Goal: Information Seeking & Learning: Check status

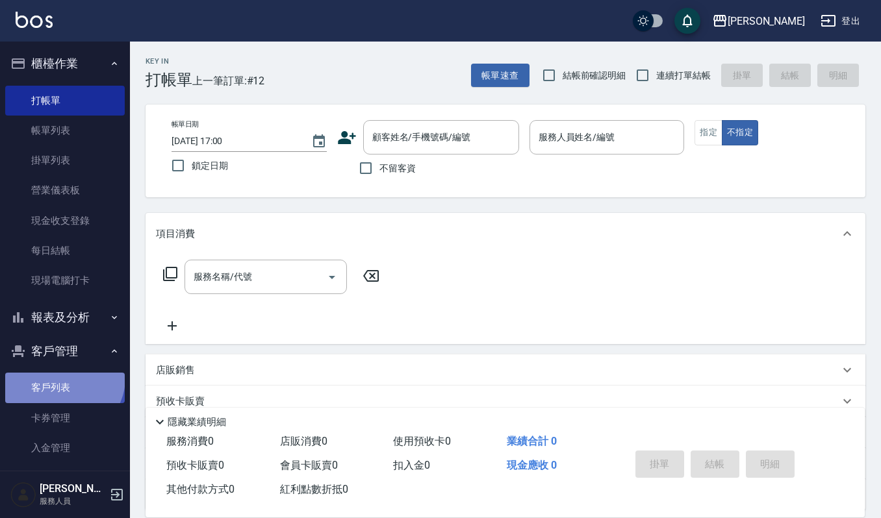
click at [62, 378] on link "客戶列表" at bounding box center [64, 388] width 119 height 30
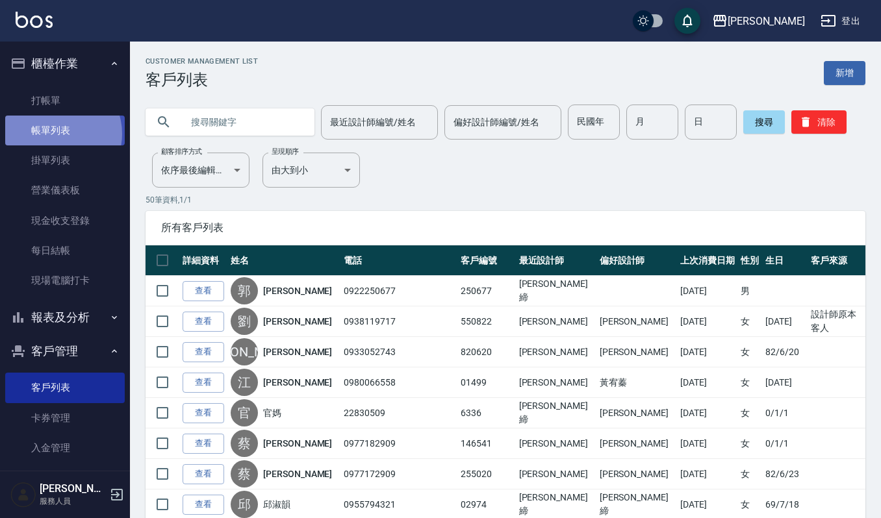
click at [56, 134] on link "帳單列表" at bounding box center [64, 131] width 119 height 30
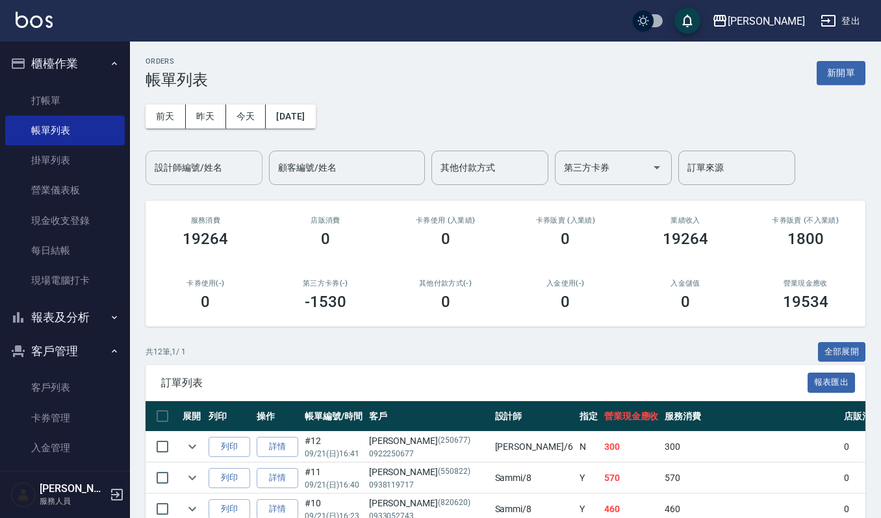
click at [211, 157] on input "設計師編號/姓名" at bounding box center [203, 168] width 105 height 23
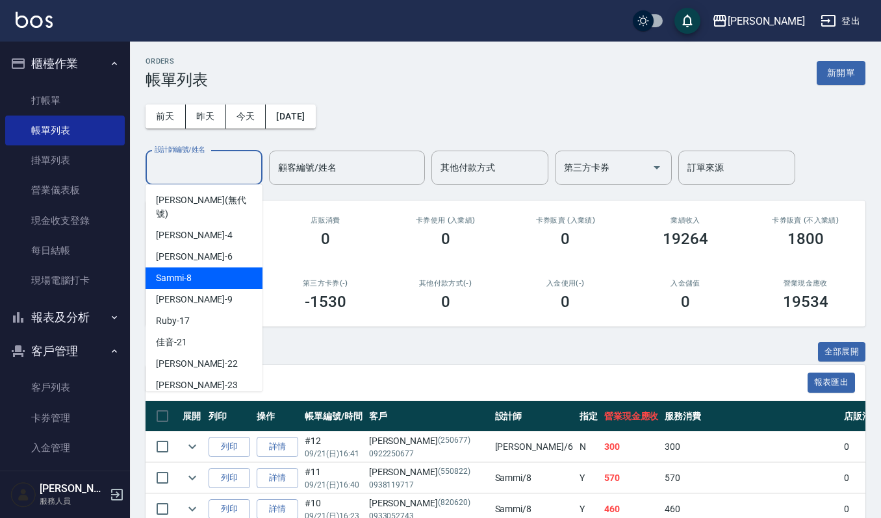
click at [208, 268] on div "Sammi -8" at bounding box center [203, 278] width 117 height 21
type input "Sammi-8"
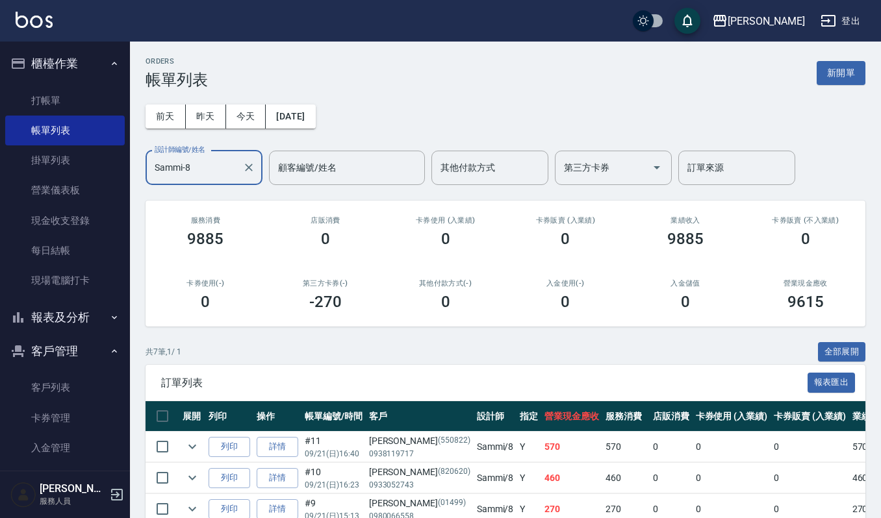
click at [56, 349] on button "客戶管理" at bounding box center [64, 351] width 119 height 34
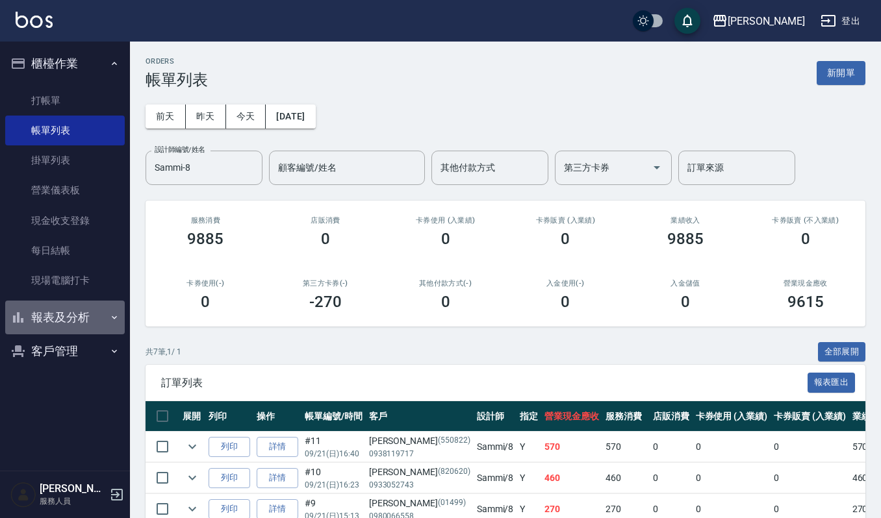
click at [53, 315] on button "報表及分析" at bounding box center [64, 318] width 119 height 34
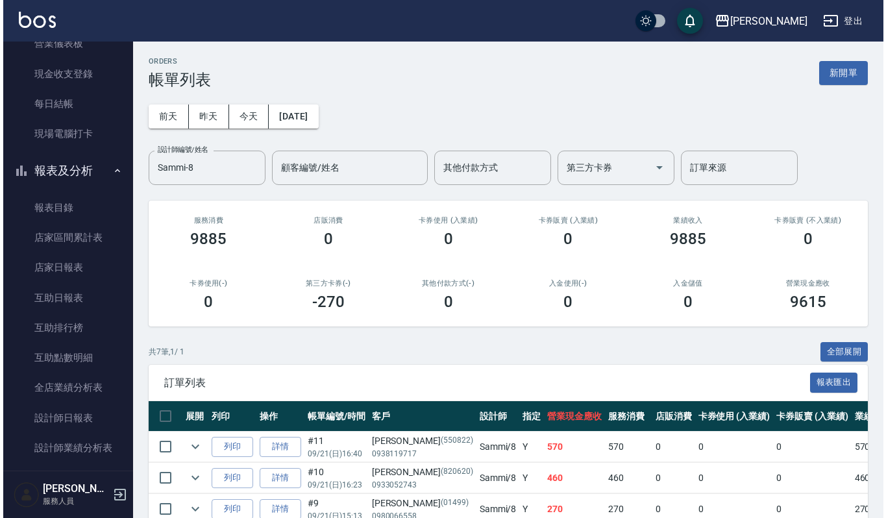
scroll to position [257, 0]
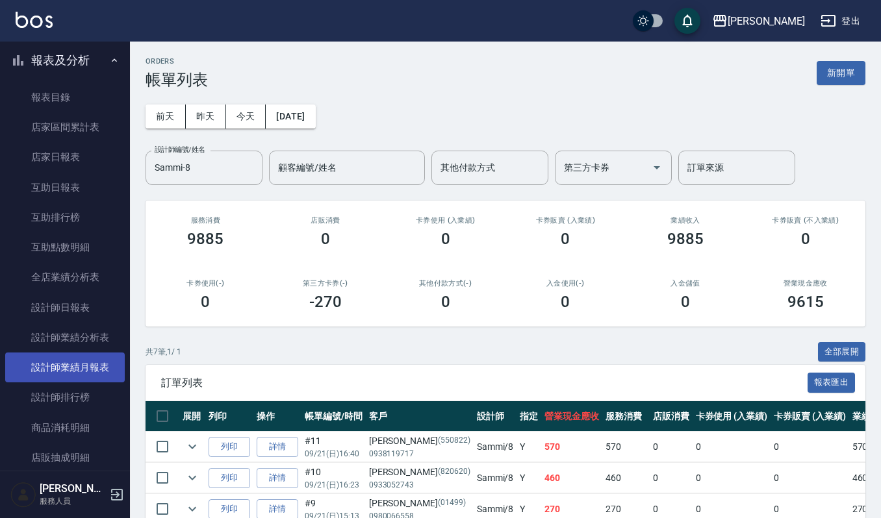
click at [73, 372] on link "設計師業績月報表" at bounding box center [64, 368] width 119 height 30
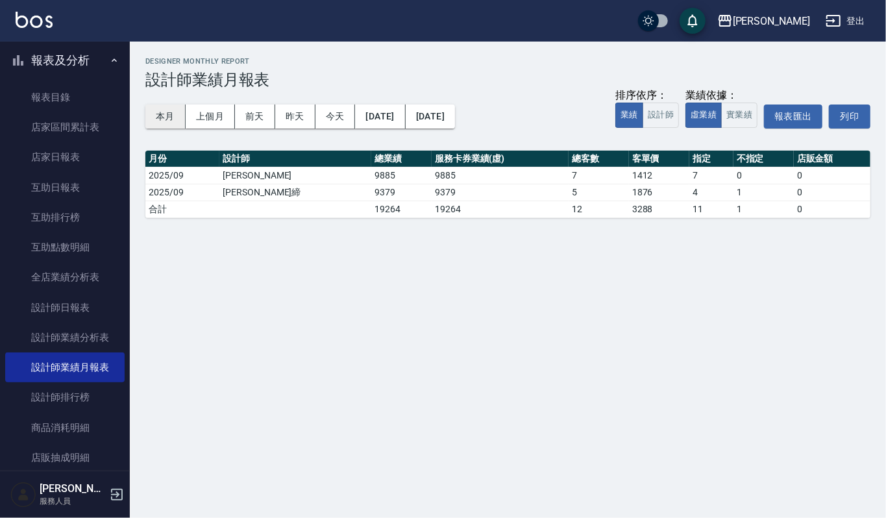
click at [165, 117] on button "本月" at bounding box center [165, 117] width 40 height 24
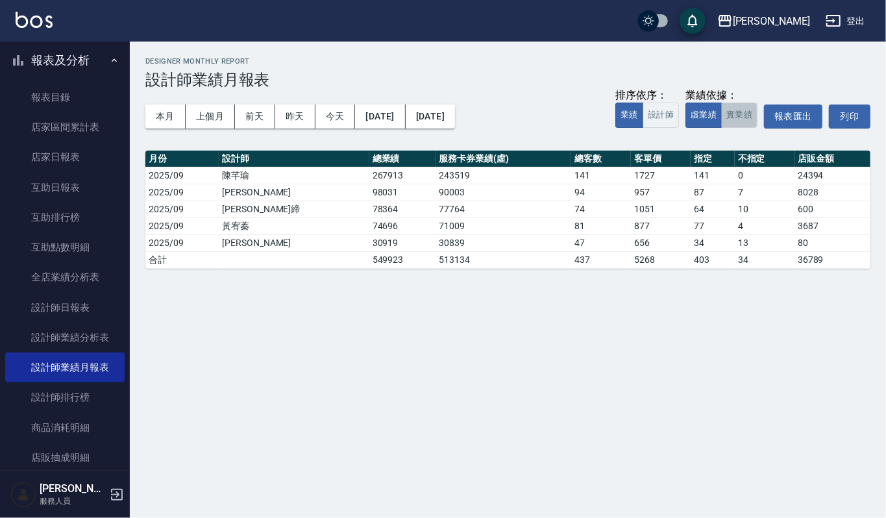
click at [744, 115] on button "實業績" at bounding box center [740, 115] width 36 height 25
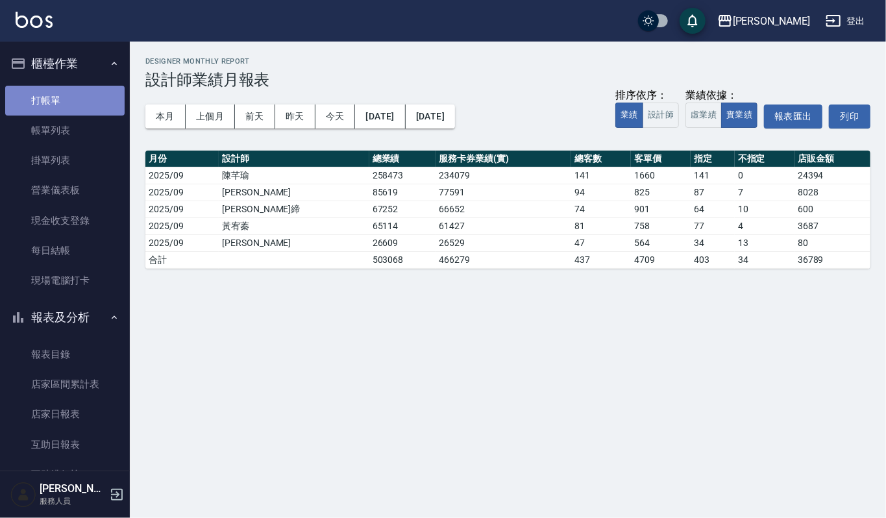
click at [75, 104] on link "打帳單" at bounding box center [64, 101] width 119 height 30
